Goal: Information Seeking & Learning: Learn about a topic

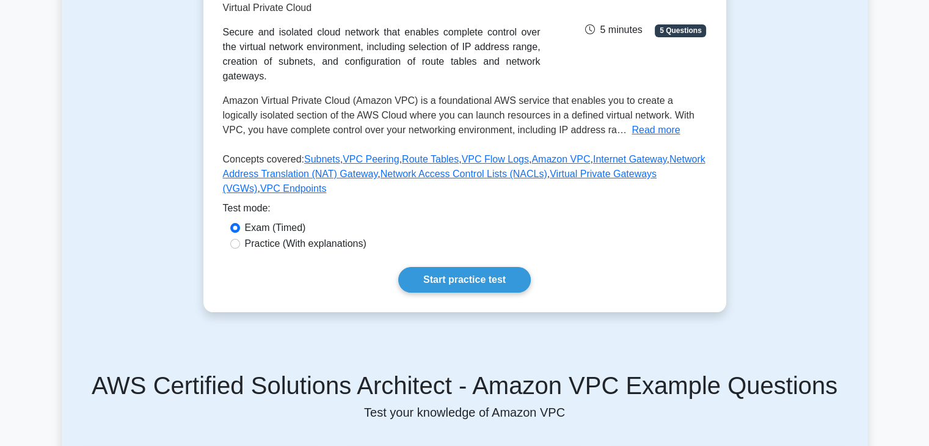
scroll to position [147, 0]
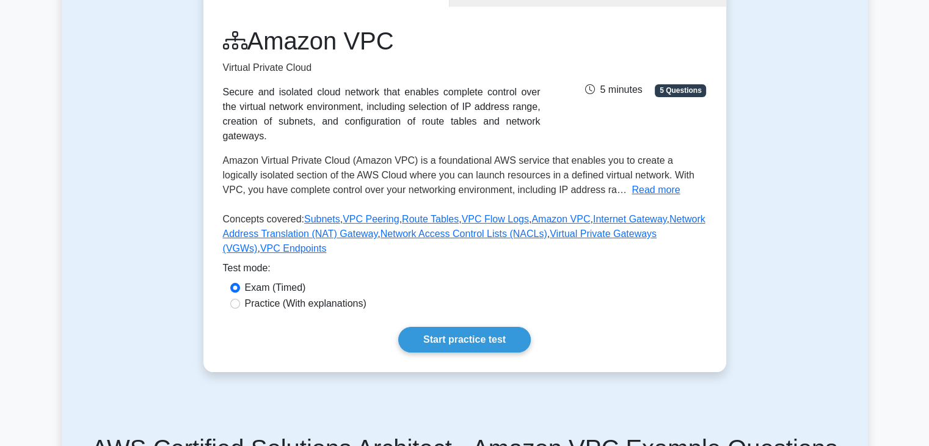
click at [270, 296] on label "Practice (With explanations)" at bounding box center [306, 303] width 122 height 15
click at [240, 299] on input "Practice (With explanations)" at bounding box center [235, 304] width 10 height 10
radio input "true"
click at [437, 332] on link "Start practice test" at bounding box center [464, 340] width 132 height 26
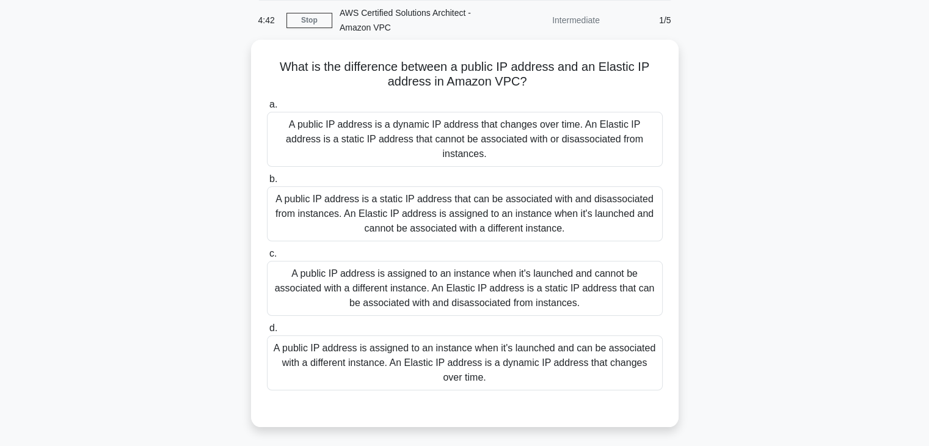
scroll to position [45, 0]
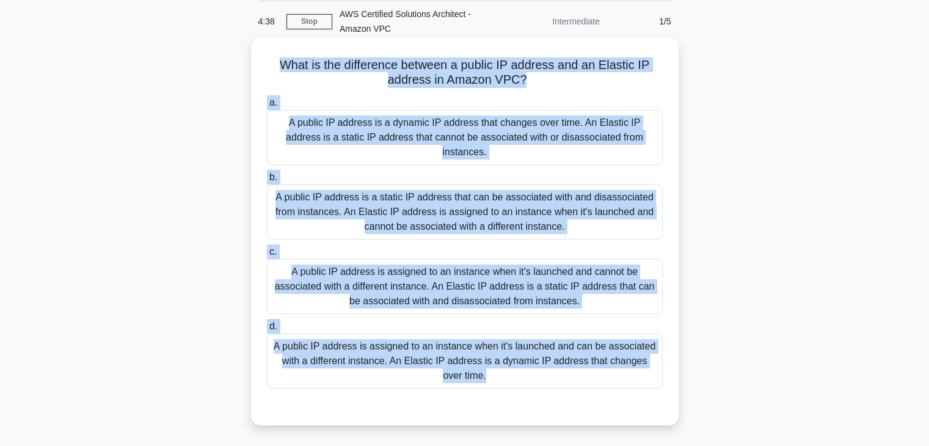
drag, startPoint x: 280, startPoint y: 62, endPoint x: 505, endPoint y: 396, distance: 402.9
click at [505, 396] on div "What is the difference between a public IP address and an Elastic IP address in…" at bounding box center [465, 231] width 418 height 377
copy div "What is the difference between a public IP address and an Elastic IP address in…"
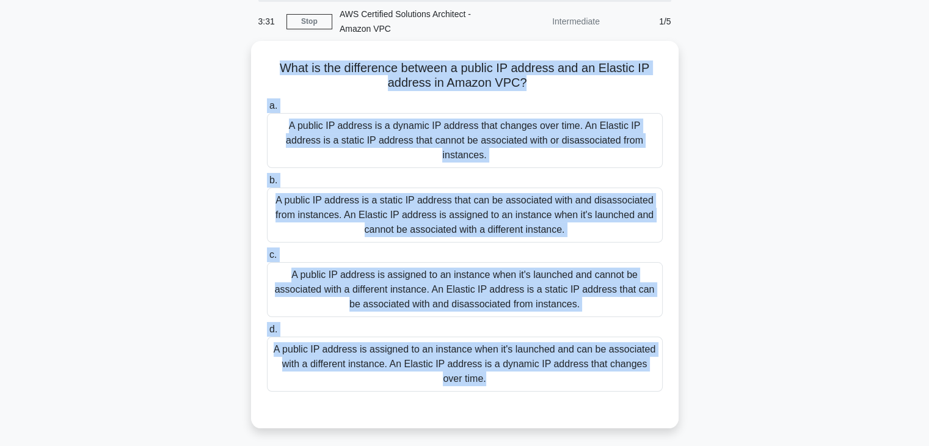
click at [192, 310] on div "What is the difference between a public IP address and an Elastic IP address in…" at bounding box center [465, 242] width 806 height 402
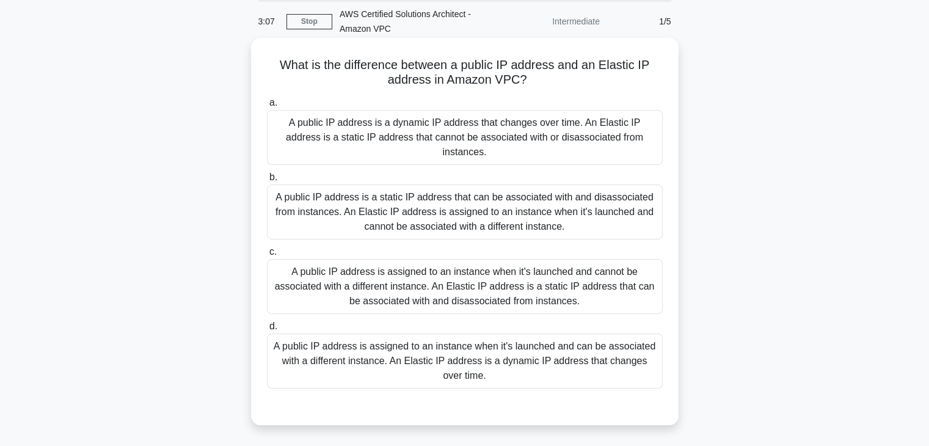
click at [431, 274] on div "A public IP address is assigned to an instance when it's launched and cannot be…" at bounding box center [465, 286] width 396 height 55
click at [267, 256] on input "c. A public IP address is assigned to an instance when it's launched and cannot…" at bounding box center [267, 252] width 0 height 8
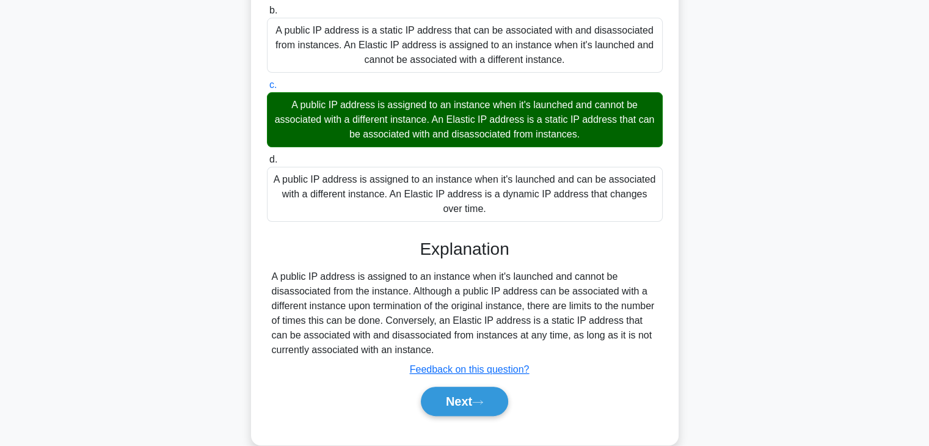
scroll to position [219, 0]
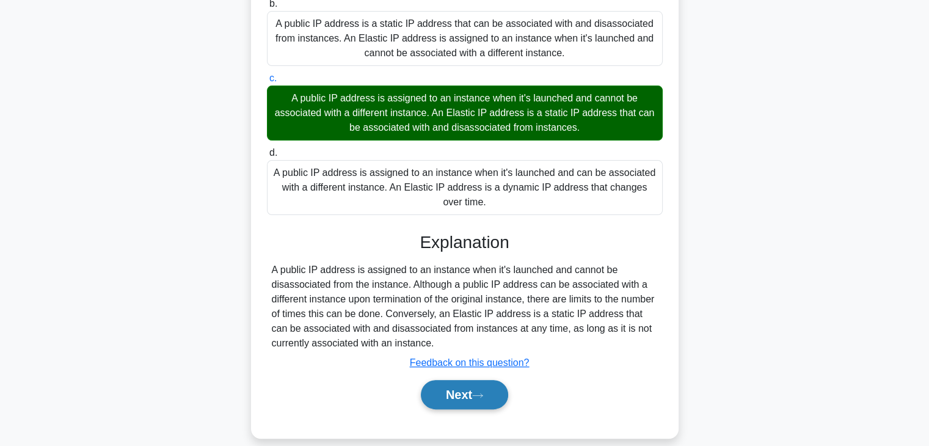
click at [462, 384] on button "Next" at bounding box center [464, 394] width 87 height 29
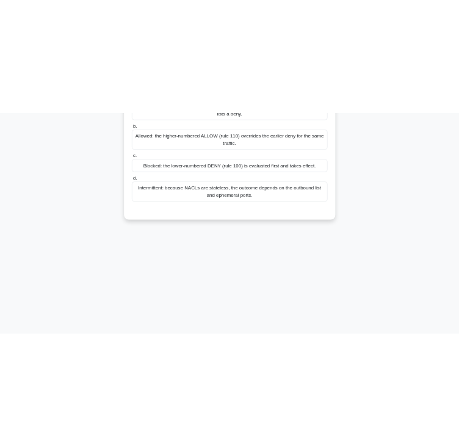
scroll to position [0, 0]
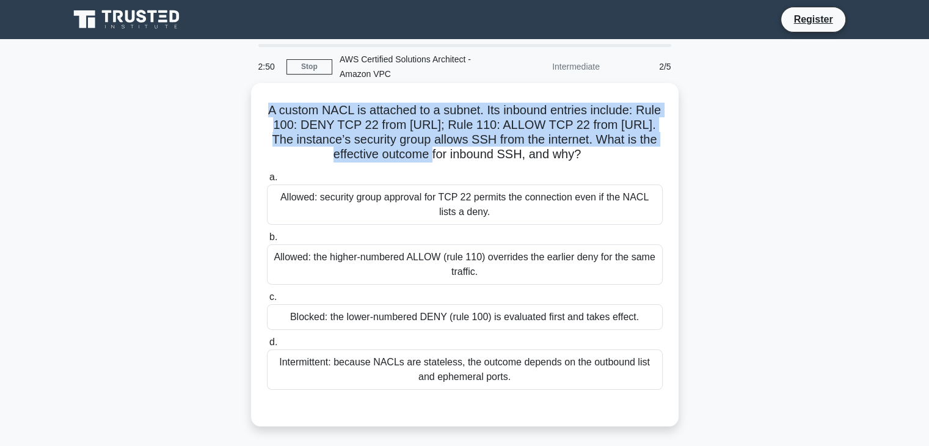
drag, startPoint x: 279, startPoint y: 112, endPoint x: 415, endPoint y: 147, distance: 140.7
click at [415, 147] on h5 "A custom NACL is attached to a subnet. Its inbound entries include: Rule 100: D…" at bounding box center [465, 133] width 398 height 60
click at [264, 116] on div "A custom NACL is attached to a subnet. Its inbound entries include: Rule 100: D…" at bounding box center [465, 254] width 418 height 333
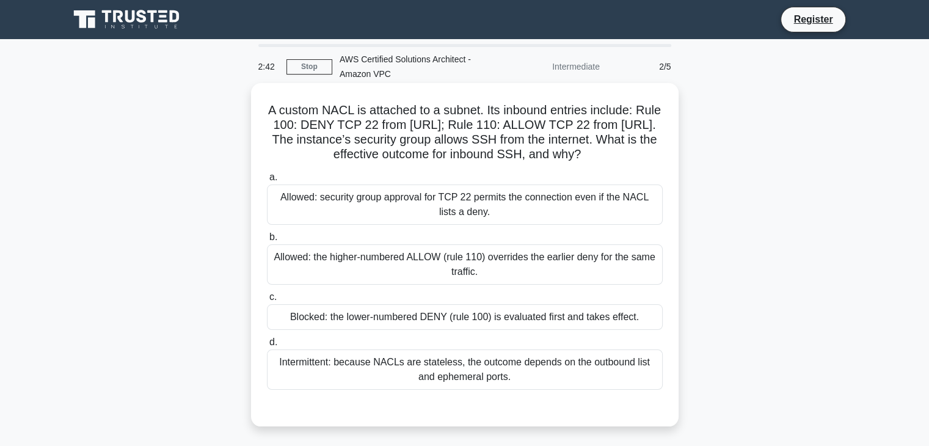
drag, startPoint x: 280, startPoint y: 109, endPoint x: 630, endPoint y: 162, distance: 354.5
click at [630, 162] on h5 "A custom NACL is attached to a subnet. Its inbound entries include: Rule 100: D…" at bounding box center [465, 133] width 398 height 60
copy h5 "A custom NACL is attached to a subnet. Its inbound entries include: Rule 100: D…"
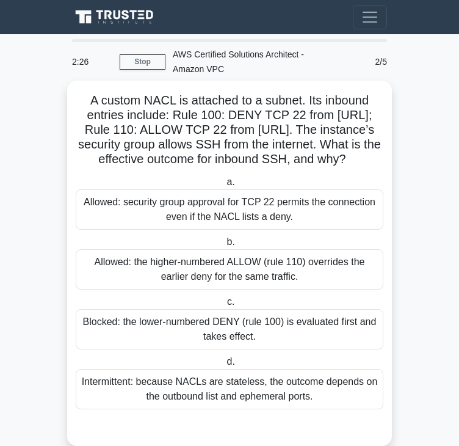
drag, startPoint x: 85, startPoint y: 203, endPoint x: 291, endPoint y: 219, distance: 206.4
click at [291, 219] on div "Allowed: security group approval for TCP 22 permits the connection even if the …" at bounding box center [230, 209] width 308 height 40
copy div "Allowed: security group approval for TCP 22 permits the connection even if the …"
click at [300, 277] on div "Allowed: the higher-numbered ALLOW (rule 110) overrides the earlier deny for th…" at bounding box center [230, 269] width 308 height 40
click at [224, 246] on input "b. Allowed: the higher-numbered ALLOW (rule 110) overrides the earlier deny for…" at bounding box center [224, 242] width 0 height 8
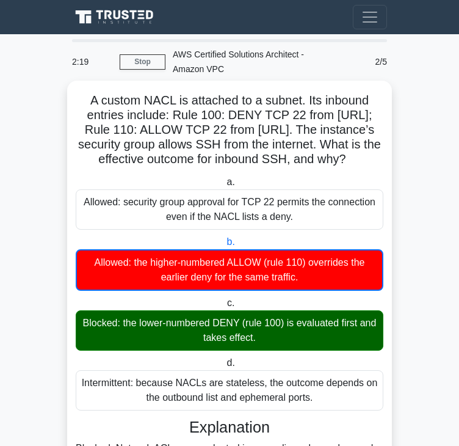
click at [300, 277] on div "Allowed: the higher-numbered ALLOW (rule 110) overrides the earlier deny for th…" at bounding box center [230, 270] width 308 height 42
click at [224, 246] on input "b. Allowed: the higher-numbered ALLOW (rule 110) overrides the earlier deny for…" at bounding box center [224, 242] width 0 height 8
drag, startPoint x: 90, startPoint y: 259, endPoint x: 300, endPoint y: 278, distance: 211.5
click at [300, 278] on div "Allowed: the higher-numbered ALLOW (rule 110) overrides the earlier deny for th…" at bounding box center [230, 270] width 308 height 42
copy div "Allowed: the higher-numbered ALLOW (rule 110) overrides the earlier deny for th…"
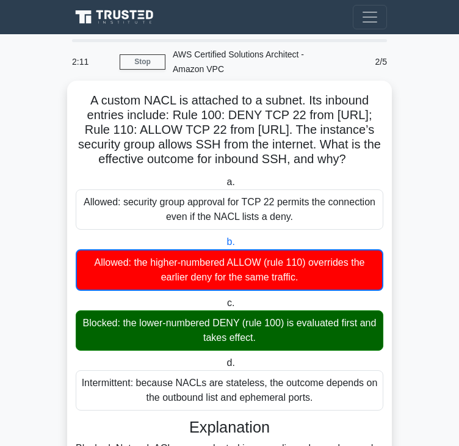
click at [300, 278] on div "Allowed: the higher-numbered ALLOW (rule 110) overrides the earlier deny for th…" at bounding box center [230, 270] width 308 height 42
click at [224, 246] on input "b. Allowed: the higher-numbered ALLOW (rule 110) overrides the earlier deny for…" at bounding box center [224, 242] width 0 height 8
click at [300, 278] on div "Allowed: the higher-numbered ALLOW (rule 110) overrides the earlier deny for th…" at bounding box center [230, 270] width 308 height 42
click at [224, 246] on input "b. Allowed: the higher-numbered ALLOW (rule 110) overrides the earlier deny for…" at bounding box center [224, 242] width 0 height 8
click at [299, 266] on div "Allowed: the higher-numbered ALLOW (rule 110) overrides the earlier deny for th…" at bounding box center [230, 270] width 308 height 42
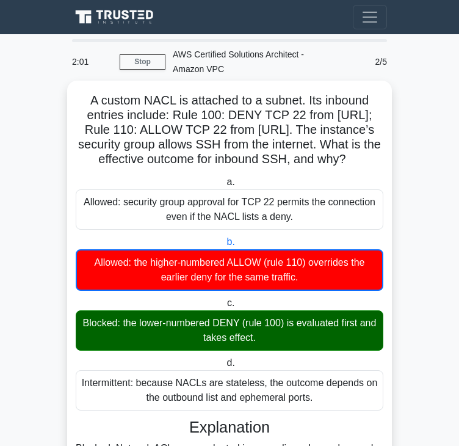
click at [224, 246] on input "b. Allowed: the higher-numbered ALLOW (rule 110) overrides the earlier deny for…" at bounding box center [224, 242] width 0 height 8
drag, startPoint x: 300, startPoint y: 280, endPoint x: 92, endPoint y: 262, distance: 209.0
click at [92, 262] on div "Allowed: the higher-numbered ALLOW (rule 110) overrides the earlier deny for th…" at bounding box center [230, 270] width 308 height 42
copy div "Allowed: the higher-numbered ALLOW (rule 110) overrides the earlier deny for th…"
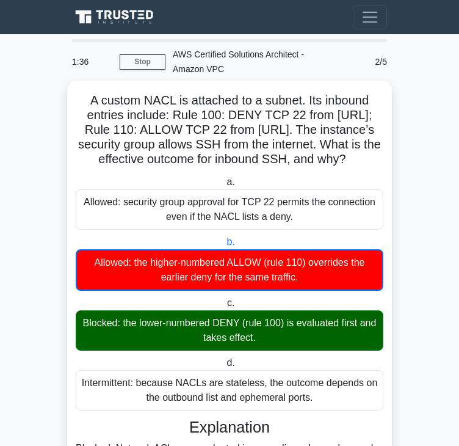
copy div "Allowed: the higher-numbered ALLOW (rule 110) overrides the earlier deny for th…"
drag, startPoint x: 266, startPoint y: 339, endPoint x: 76, endPoint y: 321, distance: 190.2
click at [76, 321] on div "Blocked: the lower-numbered DENY (rule 100) is evaluated first and takes effect." at bounding box center [230, 330] width 308 height 40
copy div "Blocked: the lower-numbered DENY (rule 100) is evaluated first and takes effect."
drag, startPoint x: 316, startPoint y: 401, endPoint x: 76, endPoint y: 386, distance: 241.1
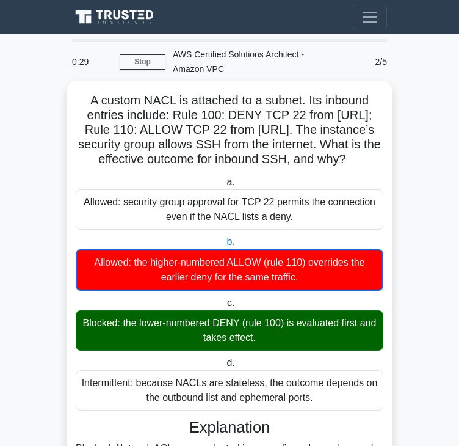
click at [76, 386] on div "Intermittent: because NACLs are stateless, the outcome depends on the outbound …" at bounding box center [230, 390] width 308 height 40
copy div "Intermittent: because NACLs are stateless, the outcome depends on the outbound …"
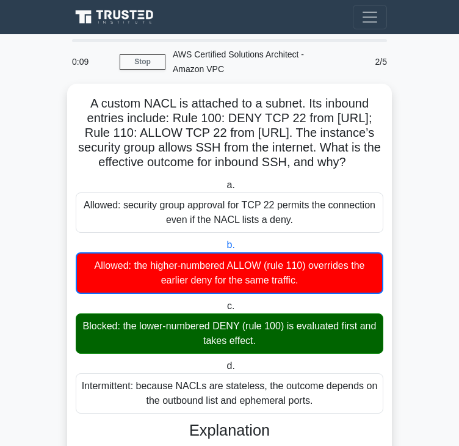
scroll to position [337, 0]
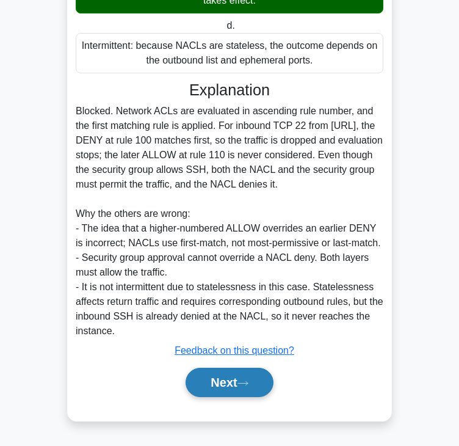
click at [217, 384] on button "Next" at bounding box center [229, 382] width 87 height 29
